Goal: Task Accomplishment & Management: Manage account settings

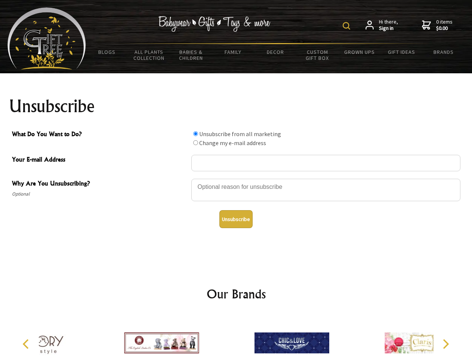
click at [347, 26] on img at bounding box center [345, 25] width 7 height 7
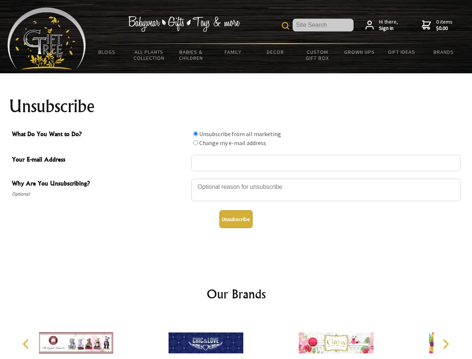
click at [236, 178] on div at bounding box center [325, 191] width 269 height 26
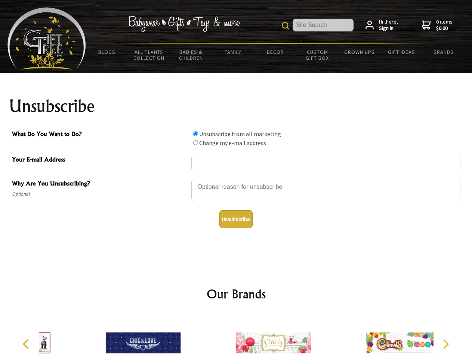
click at [195, 133] on input "What Do You Want to Do?" at bounding box center [195, 133] width 5 height 5
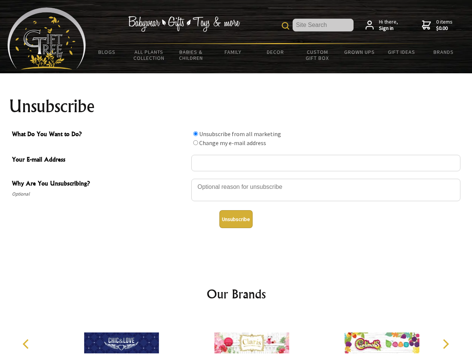
click at [195, 142] on input "What Do You Want to Do?" at bounding box center [195, 142] width 5 height 5
radio input "true"
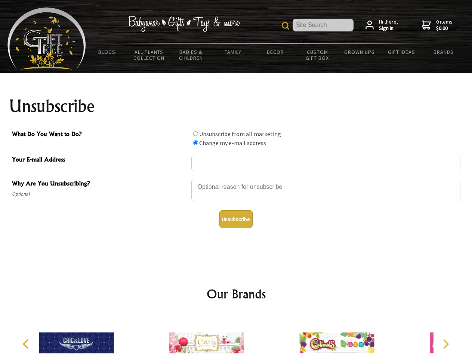
click at [236, 219] on button "Unsubscribe" at bounding box center [235, 219] width 33 height 18
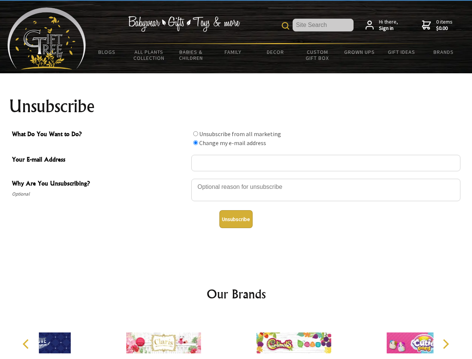
click at [256, 337] on img at bounding box center [293, 342] width 75 height 56
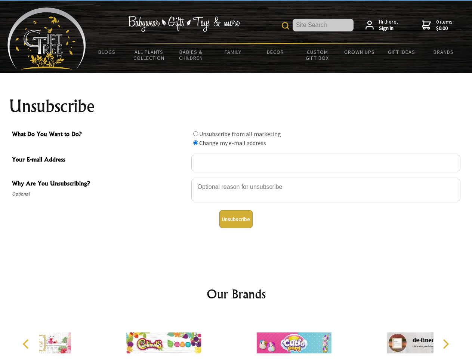
click at [27, 344] on icon "Previous" at bounding box center [27, 344] width 10 height 10
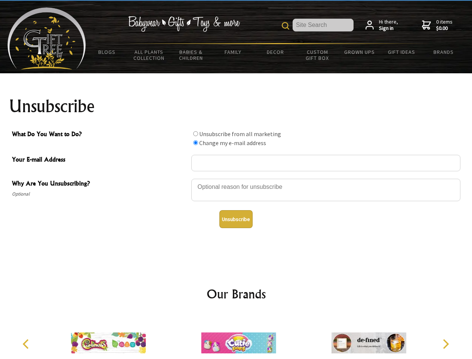
click at [445, 344] on icon "Next" at bounding box center [445, 344] width 10 height 10
